Goal: Contribute content: Add original content to the website for others to see

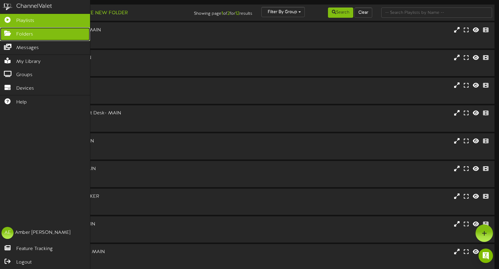
click at [12, 34] on icon at bounding box center [7, 32] width 15 height 5
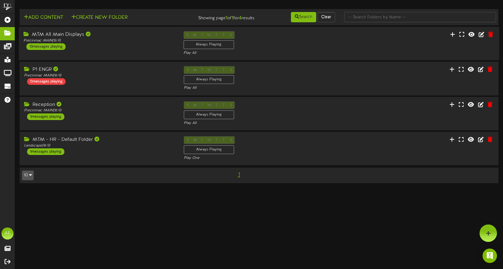
click at [131, 51] on div "MTM All Main Displays Precinmac MAIN ( 16:9 ) 13 messages playing S M T W T F S…" at bounding box center [259, 43] width 481 height 25
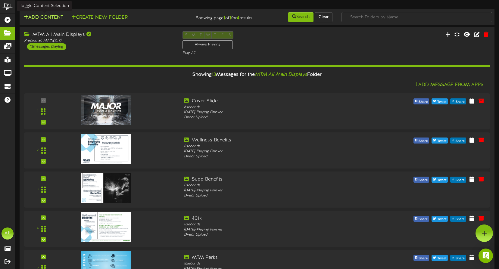
click at [49, 16] on button "Add Content" at bounding box center [43, 18] width 43 height 8
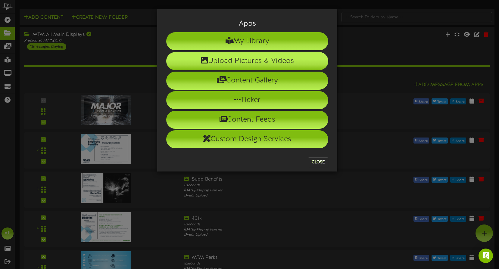
click at [244, 61] on li "Upload Pictures & Videos" at bounding box center [247, 61] width 162 height 18
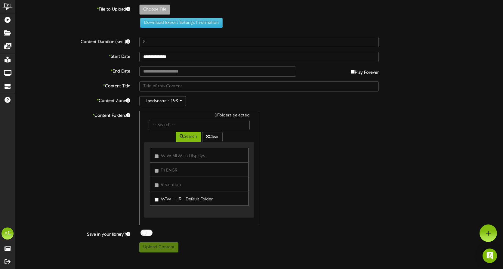
type input "**********"
type input "Birthday106"
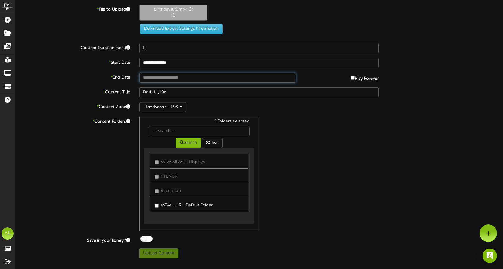
click at [176, 78] on input "text" at bounding box center [217, 78] width 157 height 10
type input "**********"
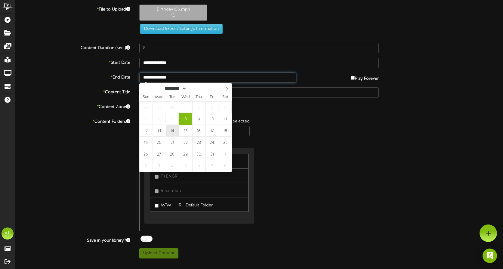
type input "35"
type input "**********"
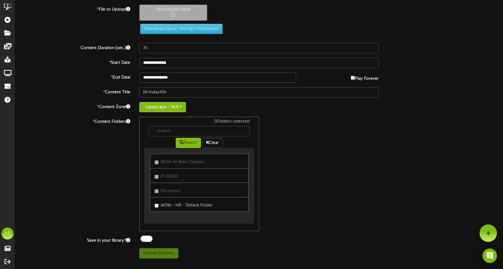
click at [179, 106] on button "Landscape - 16:9" at bounding box center [162, 107] width 47 height 10
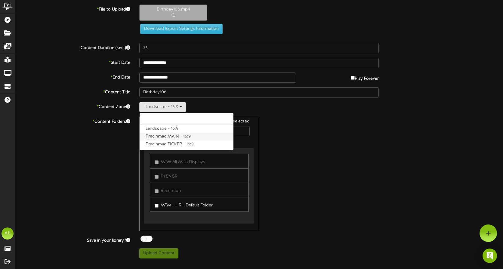
click at [164, 136] on label "Precinmac MAIN - 16:9" at bounding box center [187, 137] width 94 height 8
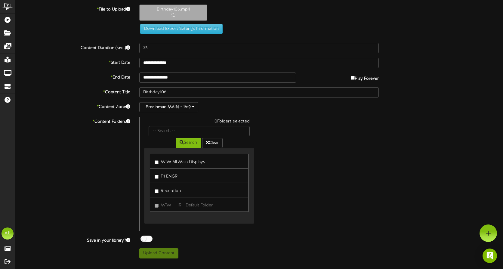
click at [155, 165] on label "MTM All Main Displays" at bounding box center [180, 161] width 51 height 8
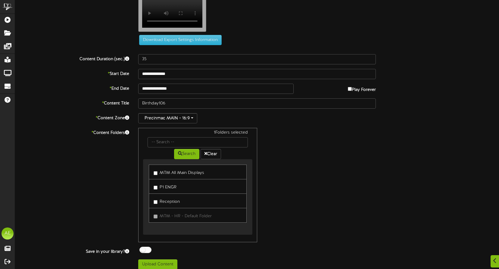
scroll to position [23, 0]
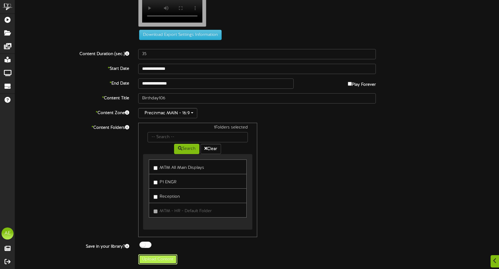
click at [152, 259] on button "Upload Content" at bounding box center [157, 259] width 39 height 10
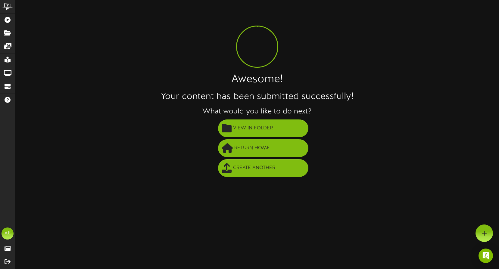
scroll to position [0, 0]
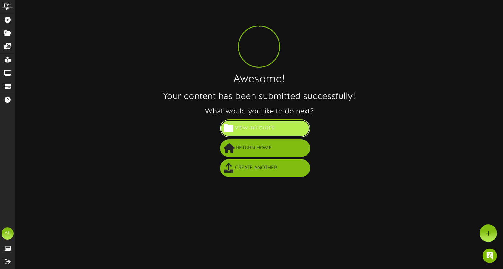
click at [246, 128] on span "View in Folder" at bounding box center [255, 128] width 43 height 10
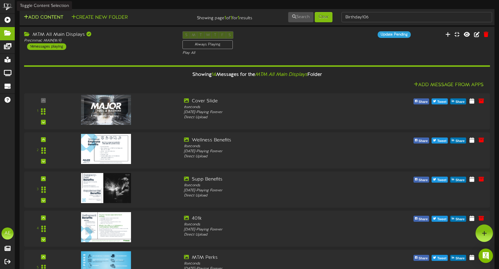
click at [45, 17] on button "Add Content" at bounding box center [43, 18] width 43 height 8
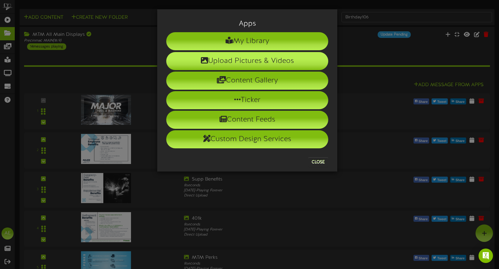
click at [220, 60] on li "Upload Pictures & Videos" at bounding box center [247, 61] width 162 height 18
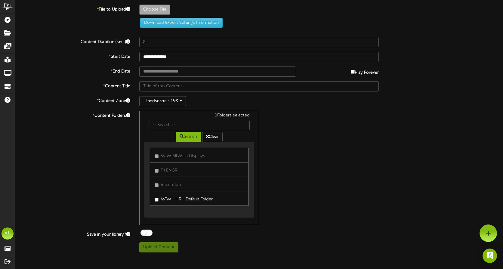
type input "**********"
type input "Anniv106"
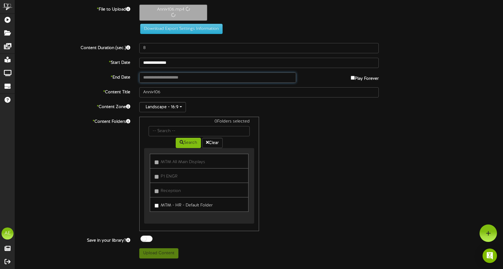
click at [175, 77] on input "text" at bounding box center [217, 78] width 157 height 10
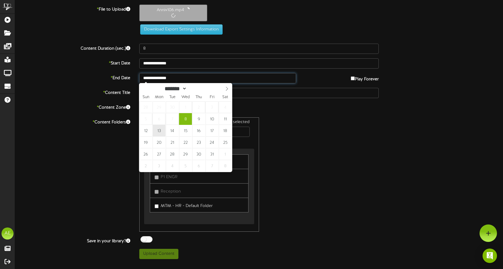
type input "**********"
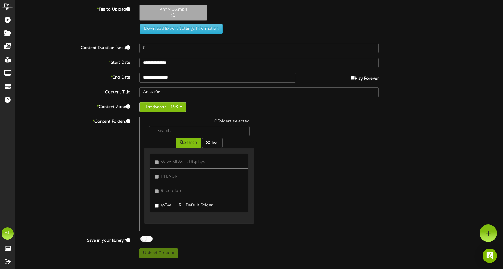
click at [182, 106] on button "Landscape - 16:9" at bounding box center [162, 107] width 47 height 10
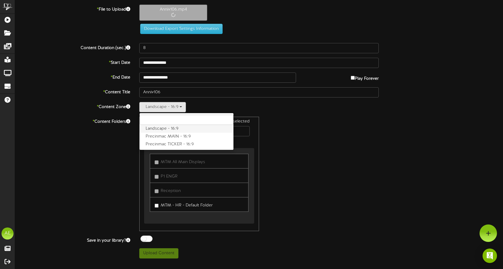
type input "14"
click at [176, 136] on label "Precinmac MAIN - 16:9" at bounding box center [187, 137] width 94 height 8
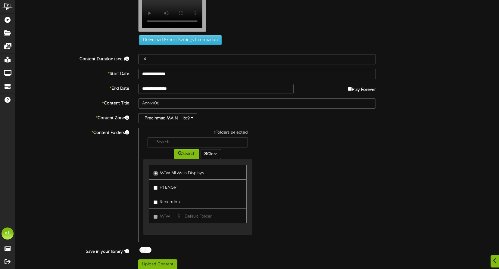
scroll to position [23, 0]
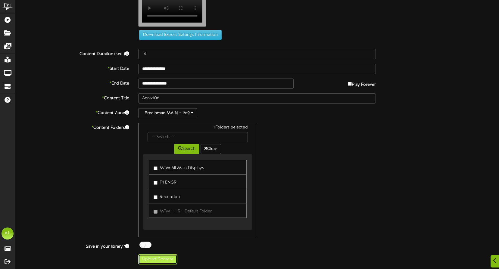
click at [155, 260] on button "Upload Content" at bounding box center [157, 259] width 39 height 10
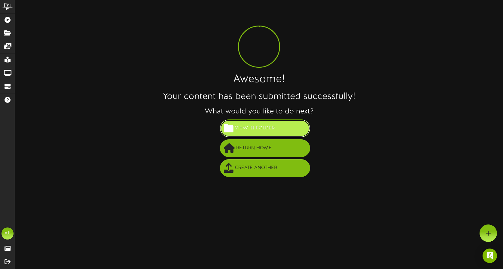
click at [287, 129] on button "View in Folder" at bounding box center [265, 129] width 90 height 18
